Goal: Obtain resource: Download file/media

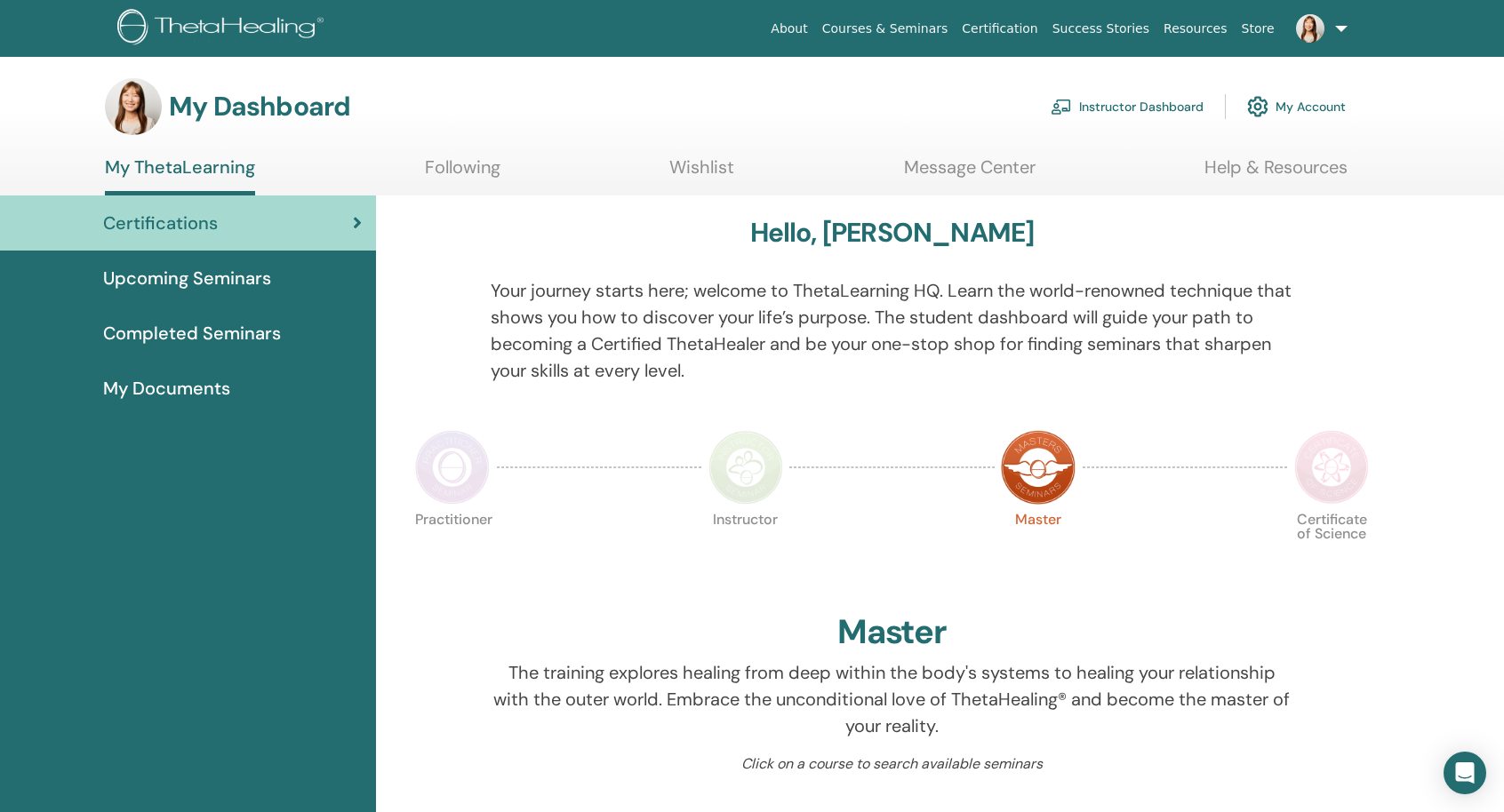
click at [1362, 445] on img at bounding box center [1331, 467] width 74 height 74
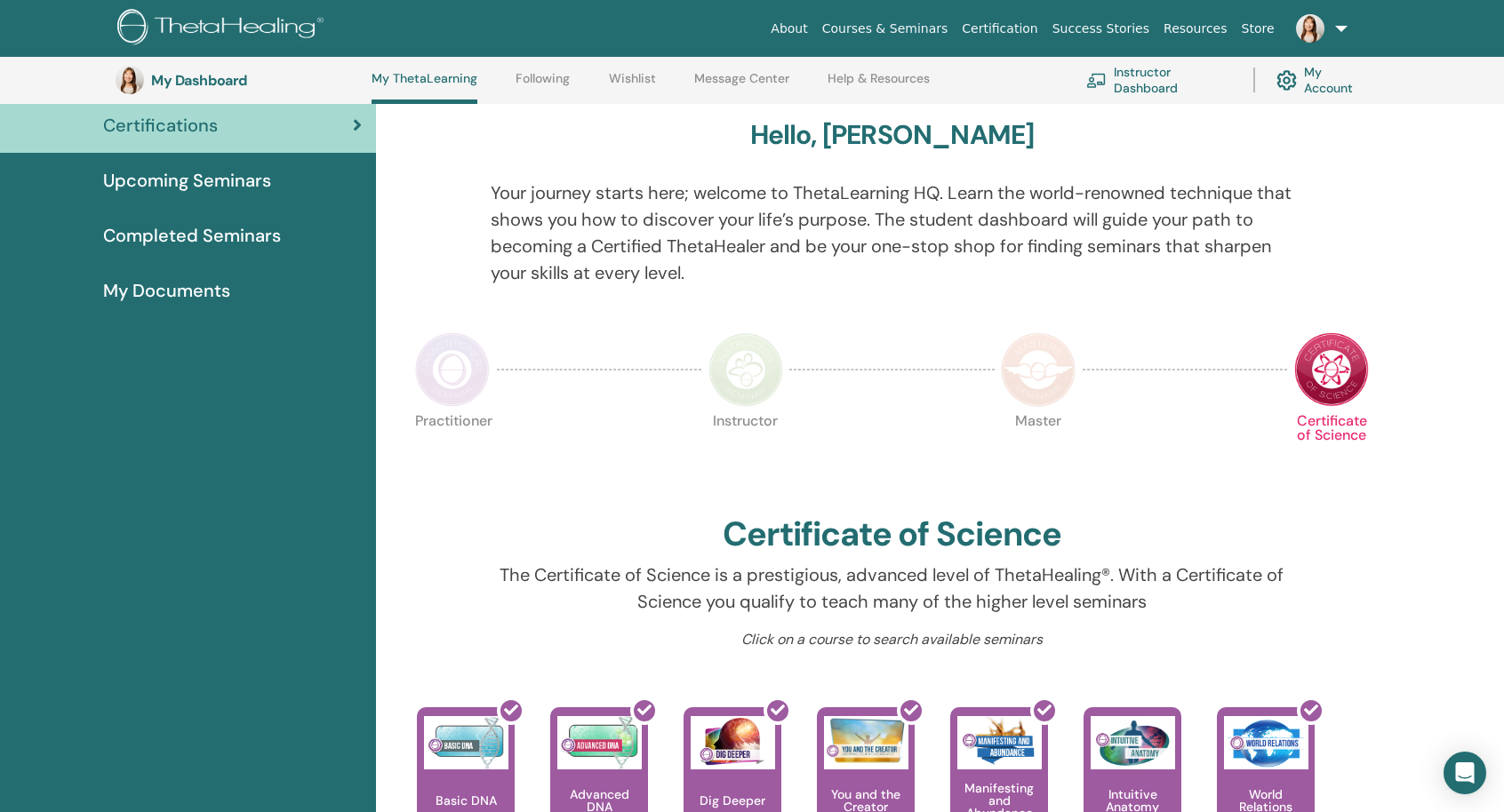
scroll to position [135, 0]
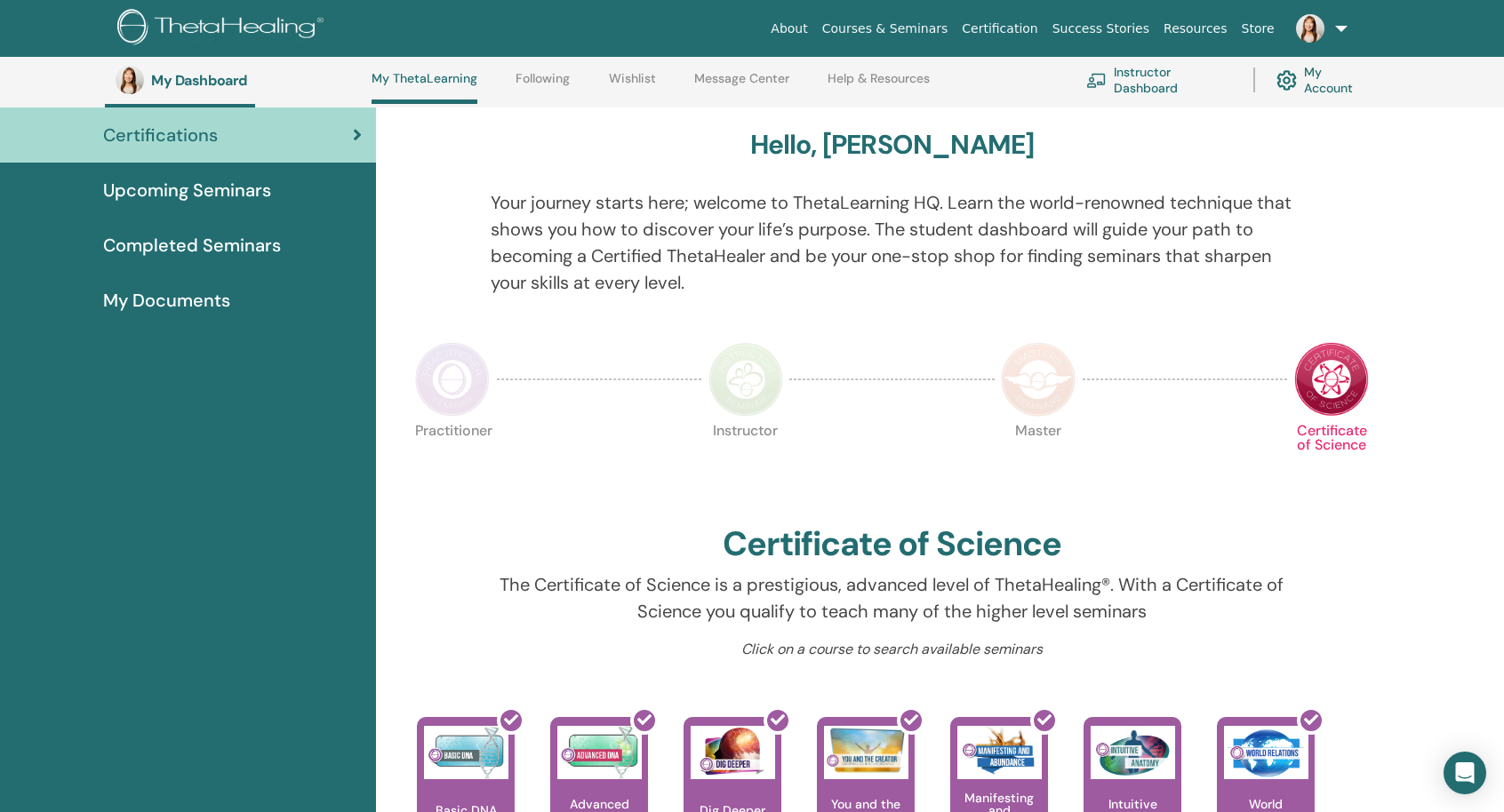
click at [1005, 370] on img at bounding box center [1038, 379] width 74 height 74
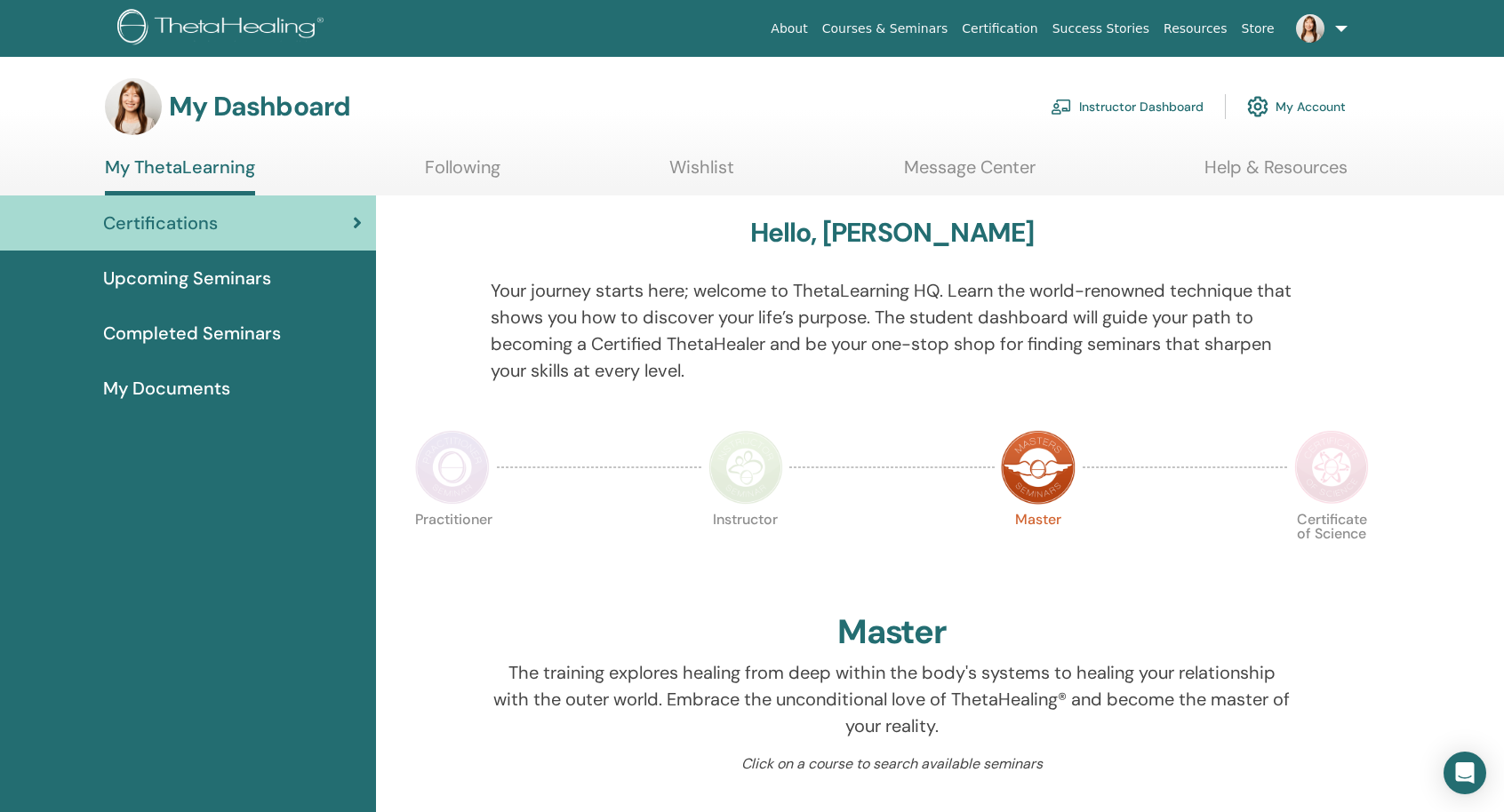
click at [267, 275] on span "Upcoming Seminars" at bounding box center [187, 278] width 168 height 27
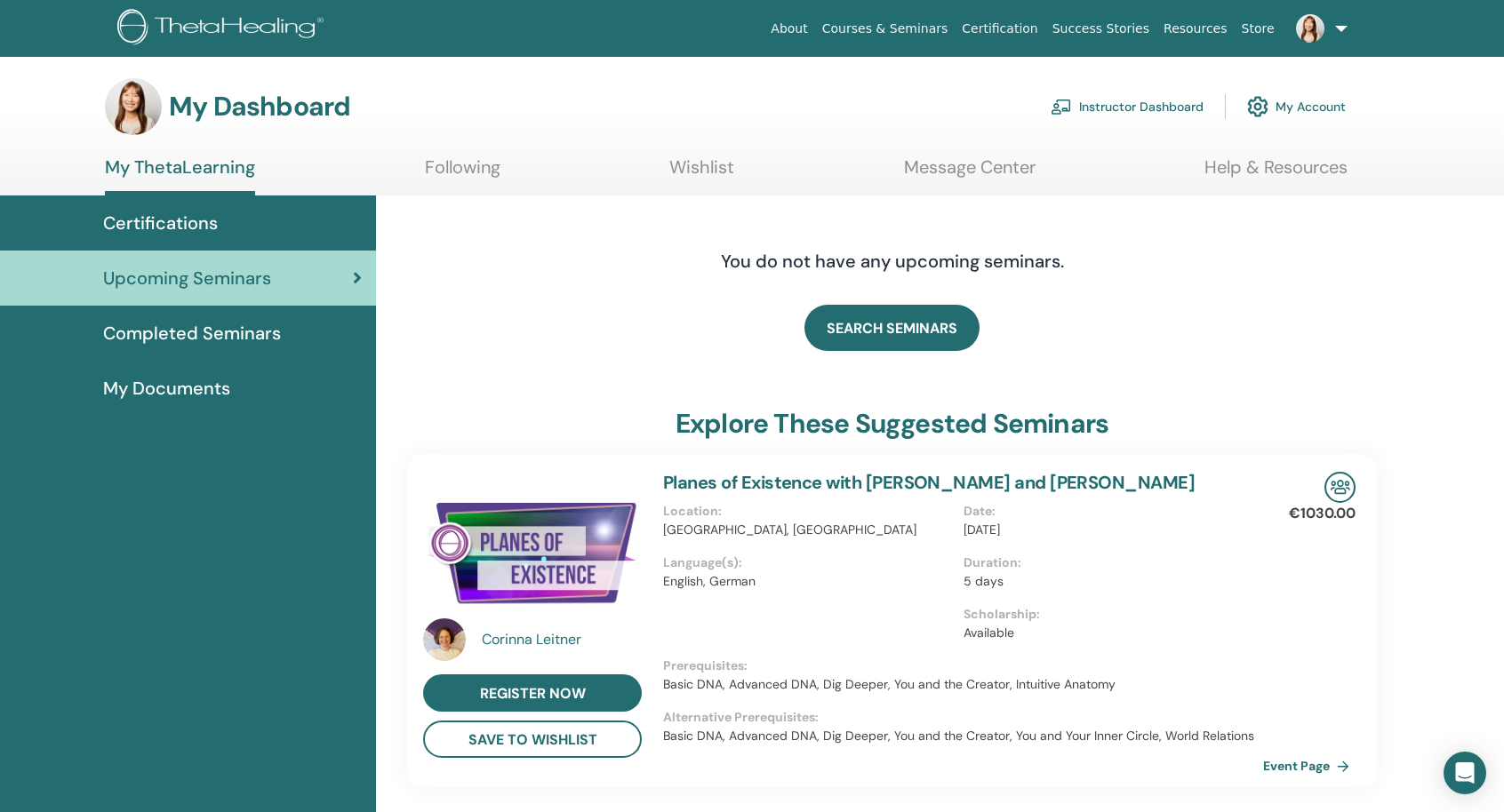
click at [242, 391] on div "My Documents" at bounding box center [188, 388] width 348 height 27
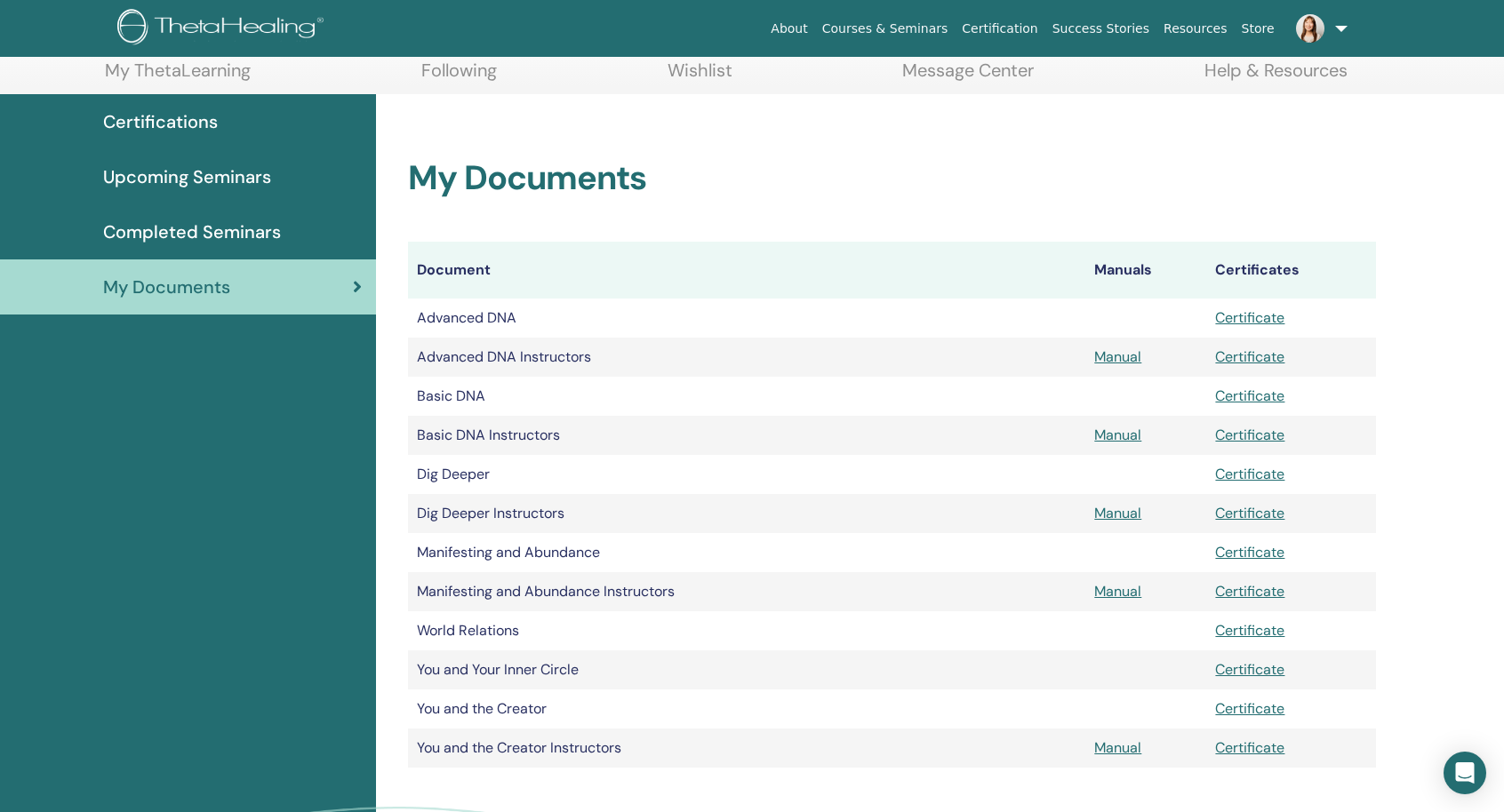
scroll to position [220, 0]
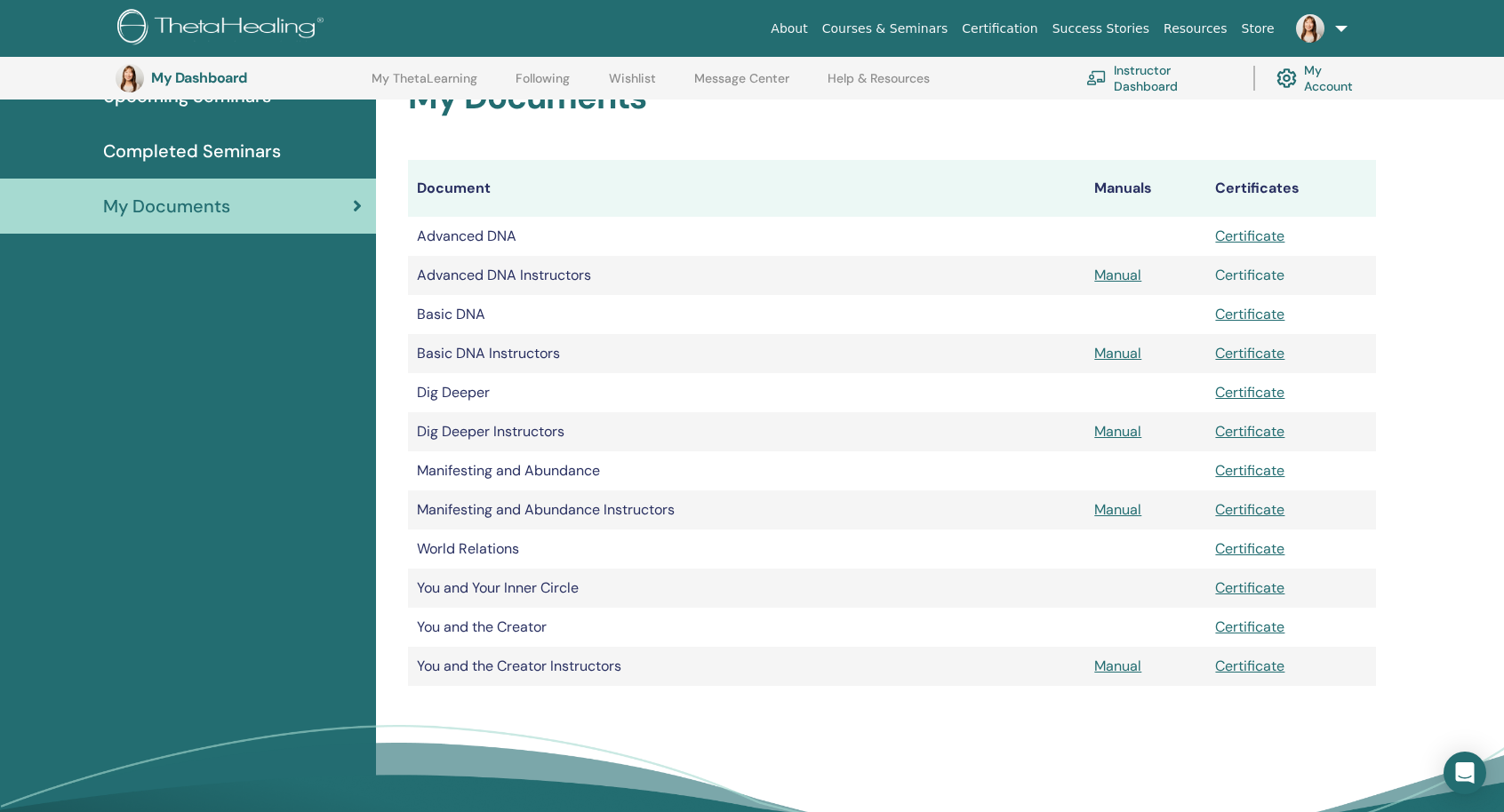
click at [1261, 277] on link "Certificate" at bounding box center [1251, 275] width 70 height 19
click at [1234, 351] on link "Certificate" at bounding box center [1251, 353] width 70 height 19
click at [1233, 431] on link "Certificate" at bounding box center [1251, 431] width 70 height 19
click at [1228, 516] on link "Certificate" at bounding box center [1251, 510] width 70 height 19
click at [1237, 670] on link "Certificate" at bounding box center [1251, 665] width 70 height 19
